Goal: Check status: Check status

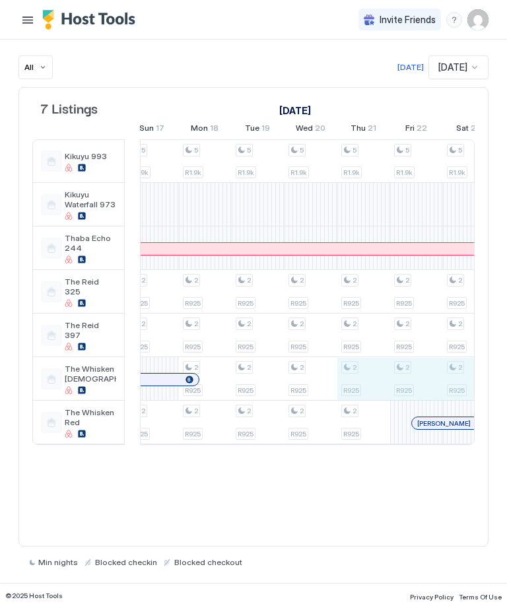
scroll to position [0, 1102]
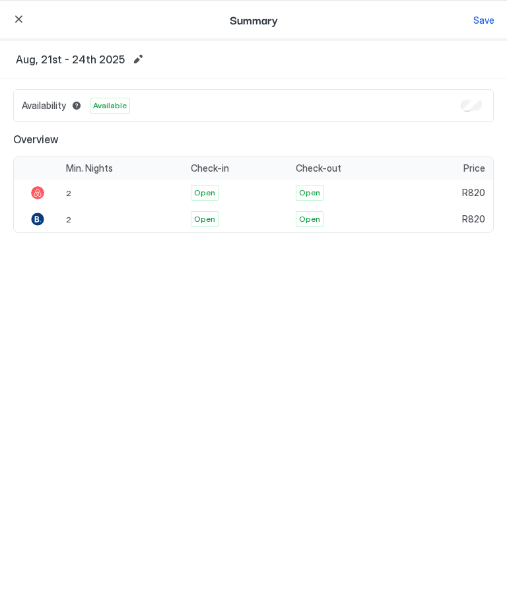
click at [15, 20] on button "button" at bounding box center [19, 19] width 16 height 16
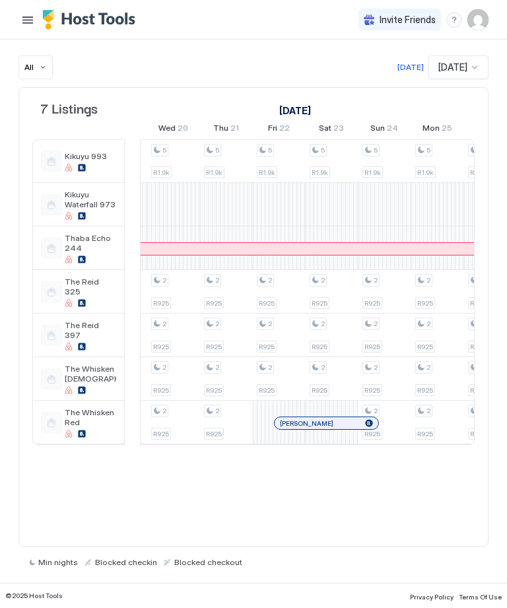
click at [232, 384] on div "5 R1.9k 2 R820 2 R820 5 R1.9k 2 R820 2 R825 5 R1.9k 2 R925 2 R925 2 R925 5 R1.9…" at bounding box center [253, 292] width 2430 height 304
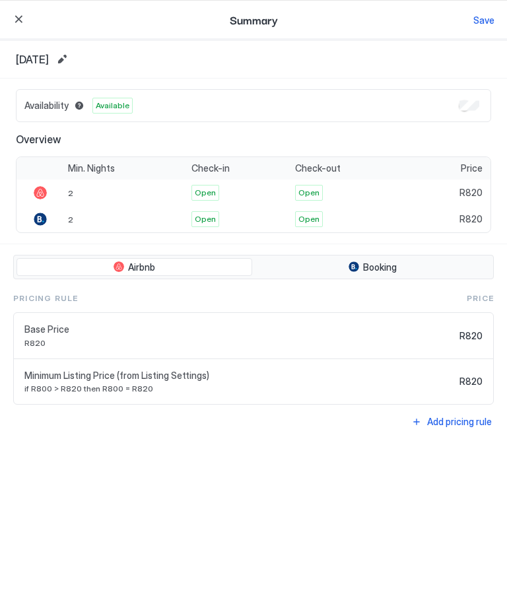
click at [15, 26] on button "button" at bounding box center [19, 19] width 16 height 16
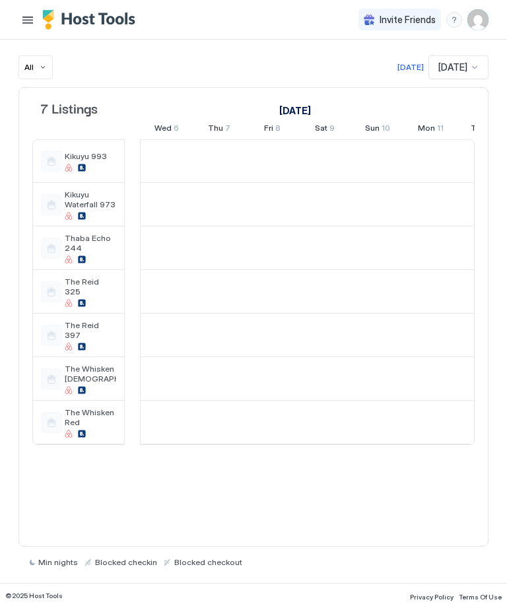
scroll to position [0, 793]
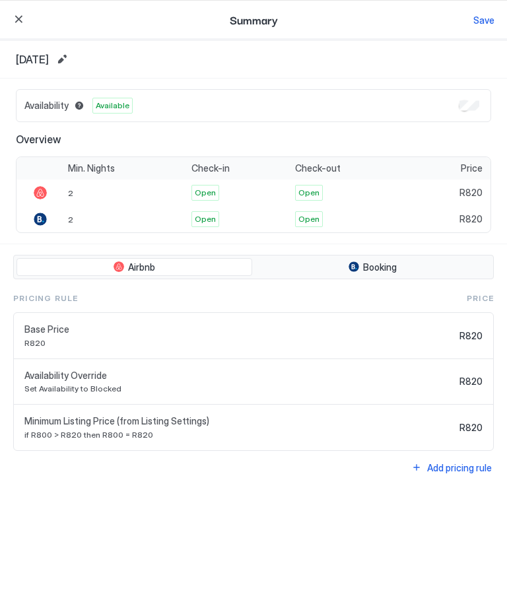
click at [483, 15] on div "Save" at bounding box center [484, 20] width 21 height 14
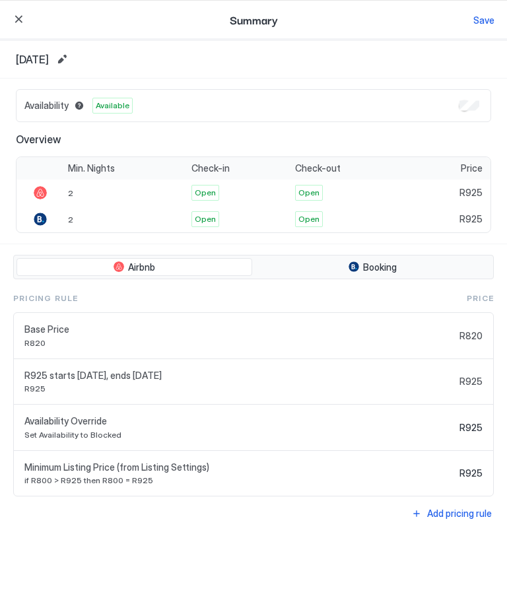
click at [483, 18] on div "Save" at bounding box center [484, 20] width 21 height 14
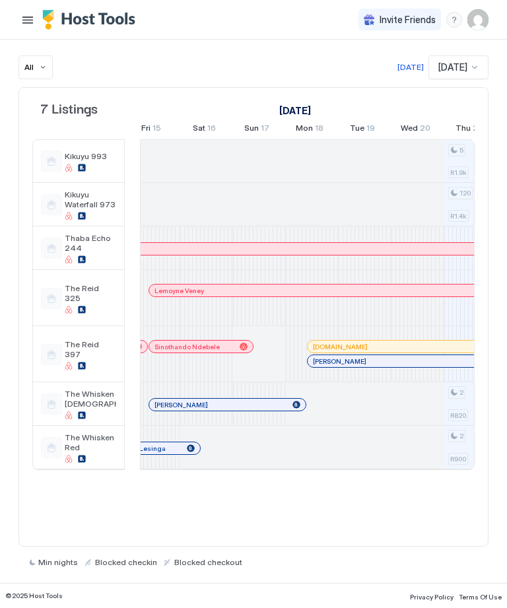
scroll to position [0, 0]
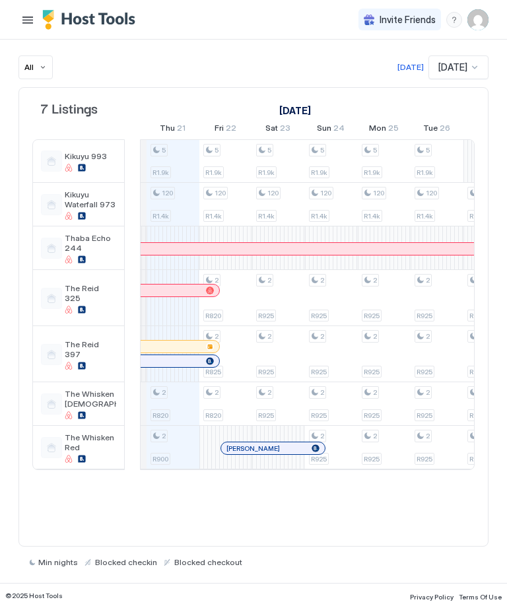
click at [145, 360] on div "Sonelle Roux" at bounding box center [108, 361] width 186 height 9
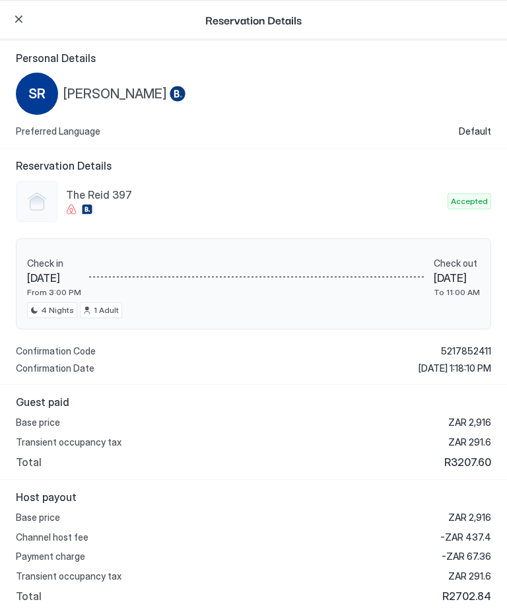
click at [157, 359] on div "Confirmation Code 5217852411 Confirmation Date Aug 17, 2025, 1:18:10 PM" at bounding box center [254, 359] width 476 height 28
click at [7, 18] on div "Reservation Details" at bounding box center [253, 21] width 507 height 40
click at [15, 23] on button "button" at bounding box center [19, 19] width 16 height 16
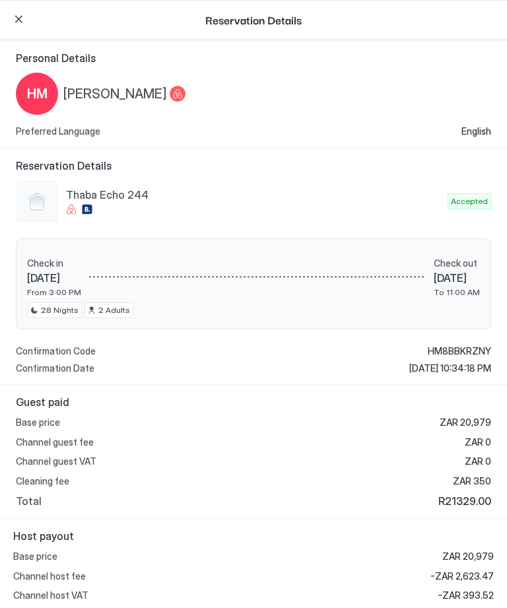
click at [178, 246] on div "Check in Fri 01 Aug, 2025 From 3:00 PM Check out Fri 29 Aug, 2025 To 11:00 AM 2…" at bounding box center [254, 284] width 476 height 92
click at [14, 22] on button "button" at bounding box center [19, 19] width 16 height 16
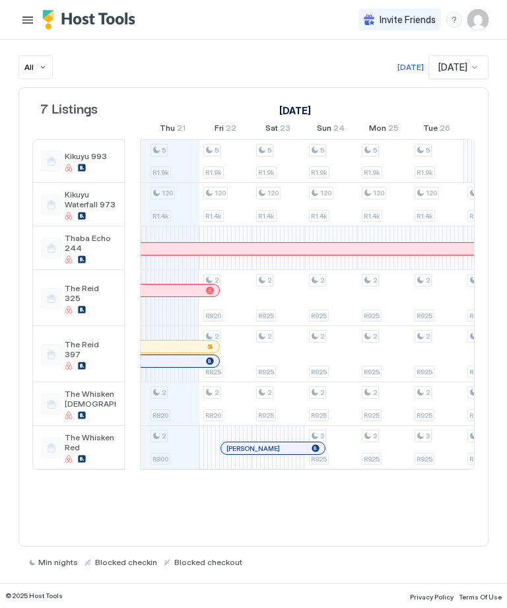
click at [222, 449] on div "[PERSON_NAME]" at bounding box center [273, 448] width 104 height 9
